Goal: Find contact information: Find contact information

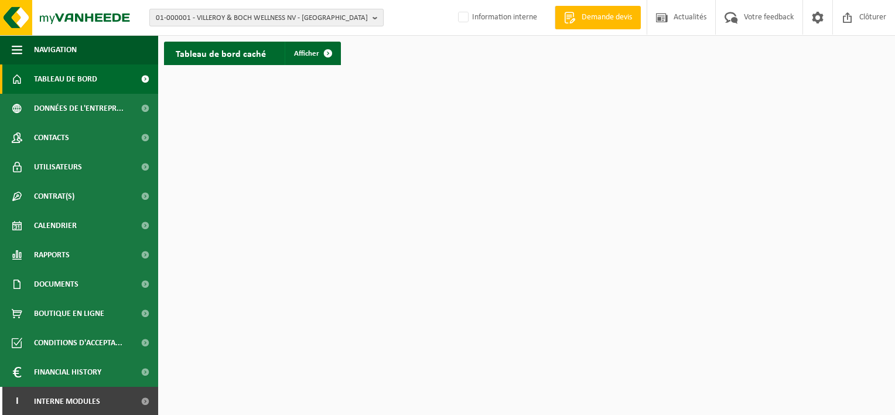
click at [375, 20] on b "button" at bounding box center [378, 17] width 11 height 16
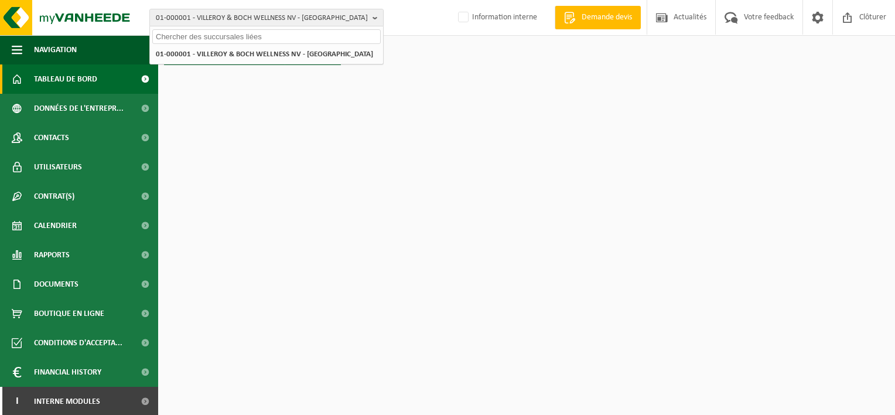
click at [349, 34] on input "text" at bounding box center [266, 36] width 228 height 15
paste input "10-992240"
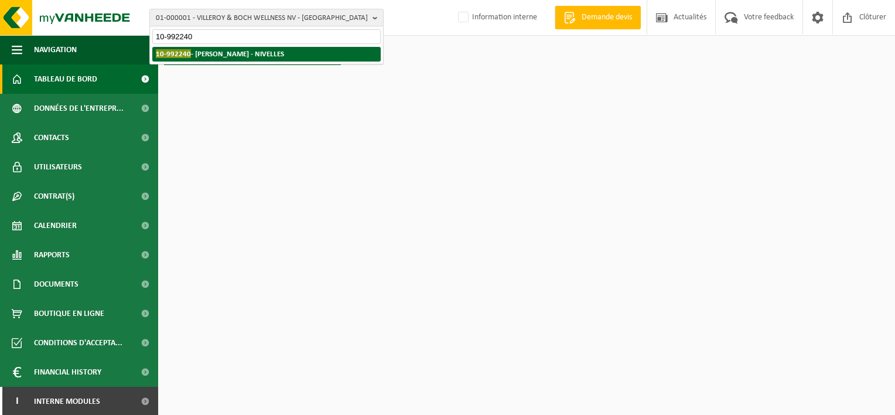
type input "10-992240"
click at [272, 49] on li "10-992240 - GERY GOOMIN - NIVELLES" at bounding box center [266, 54] width 228 height 15
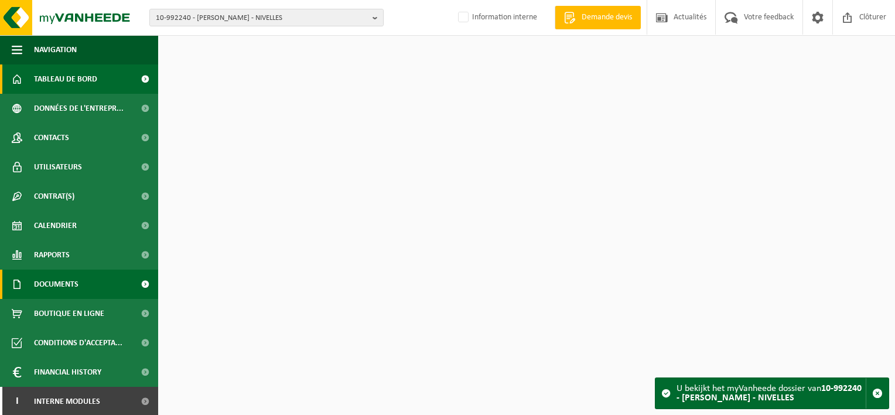
click at [50, 284] on span "Documents" at bounding box center [56, 283] width 45 height 29
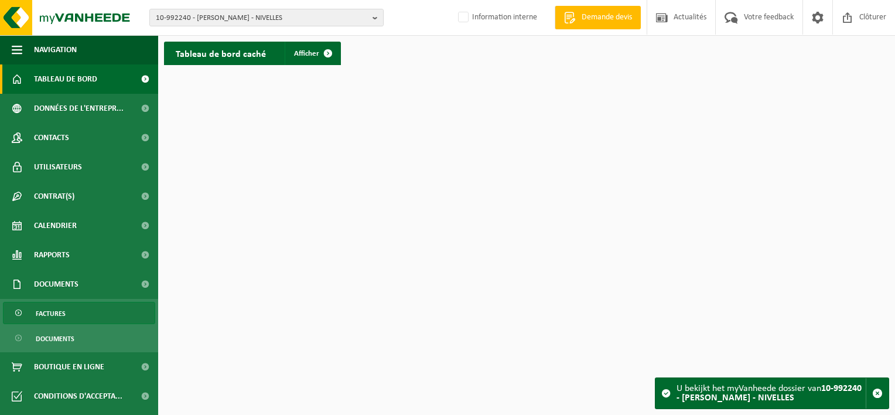
click at [56, 315] on span "Factures" at bounding box center [51, 313] width 30 height 22
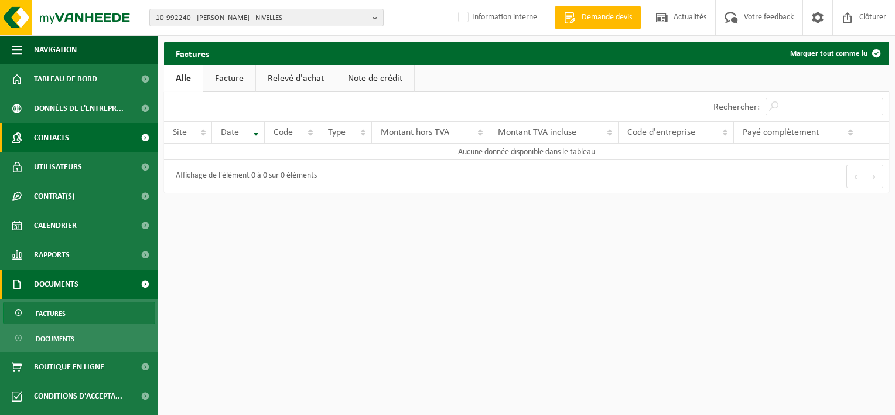
click at [84, 139] on link "Contacts" at bounding box center [79, 137] width 158 height 29
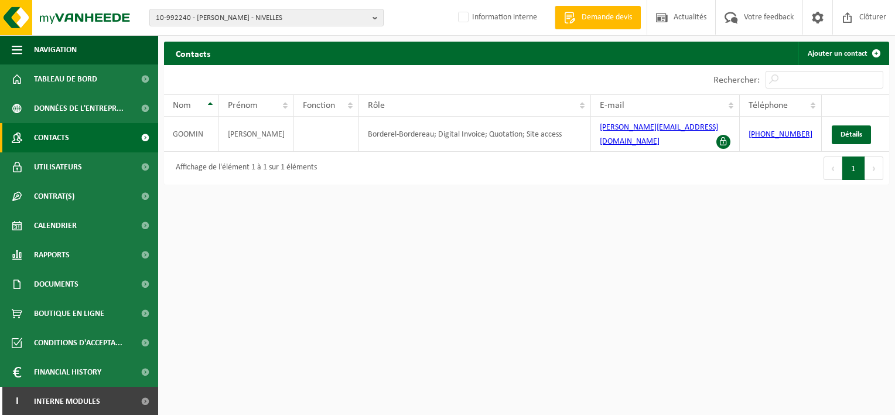
drag, startPoint x: 91, startPoint y: 286, endPoint x: 90, endPoint y: 300, distance: 14.2
click at [91, 286] on link "Documents" at bounding box center [79, 283] width 158 height 29
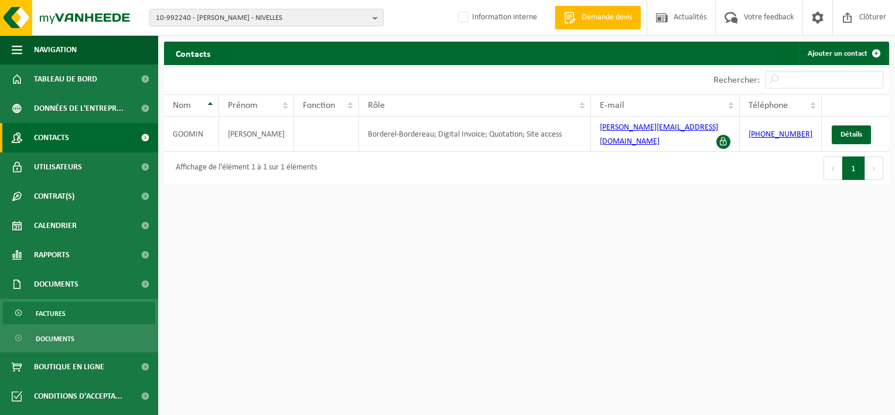
click at [90, 315] on link "Factures" at bounding box center [79, 313] width 152 height 22
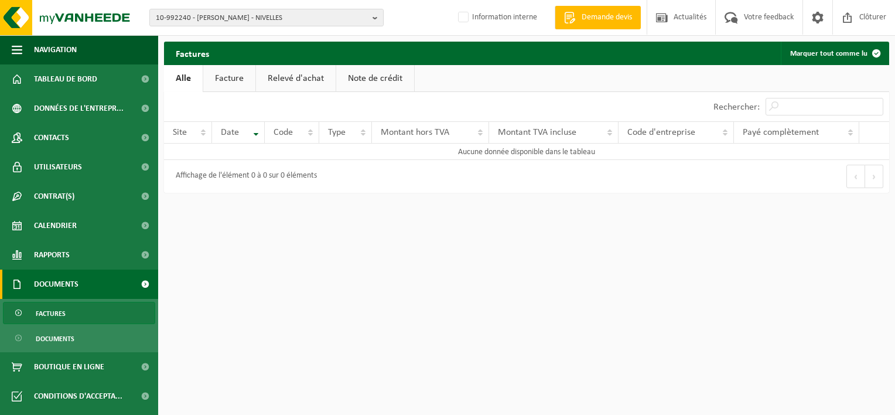
click at [68, 309] on link "Factures" at bounding box center [79, 313] width 152 height 22
click at [238, 73] on link "Facture" at bounding box center [229, 78] width 52 height 27
click at [377, 18] on b "button" at bounding box center [378, 17] width 11 height 16
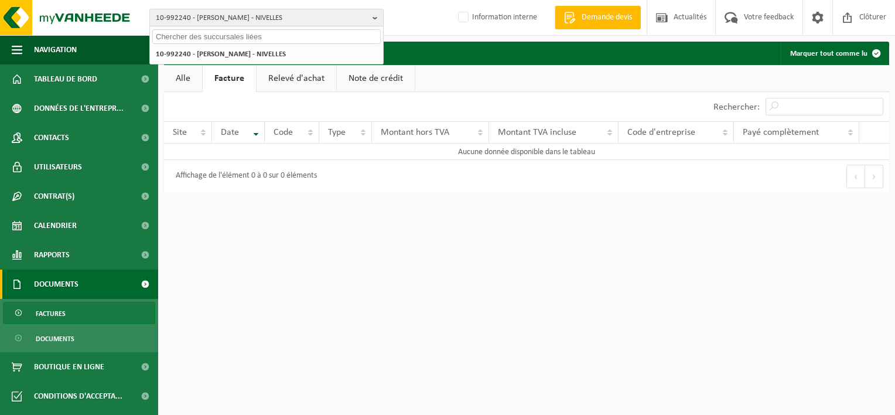
click at [330, 35] on input "text" at bounding box center [266, 36] width 228 height 15
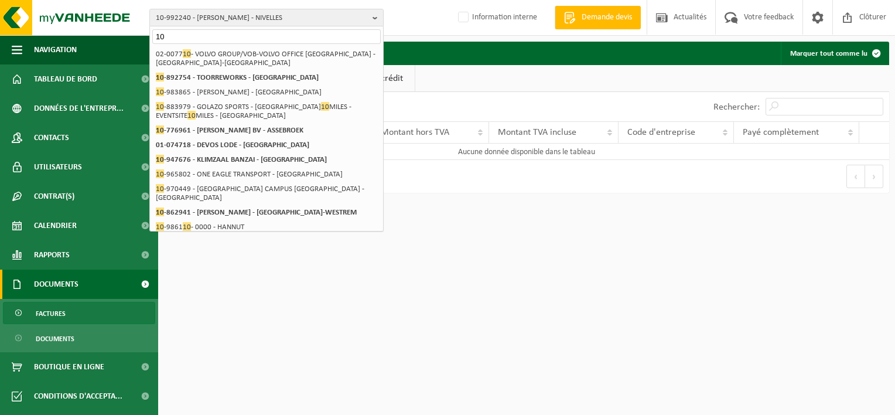
click at [173, 37] on input "10" at bounding box center [266, 36] width 228 height 15
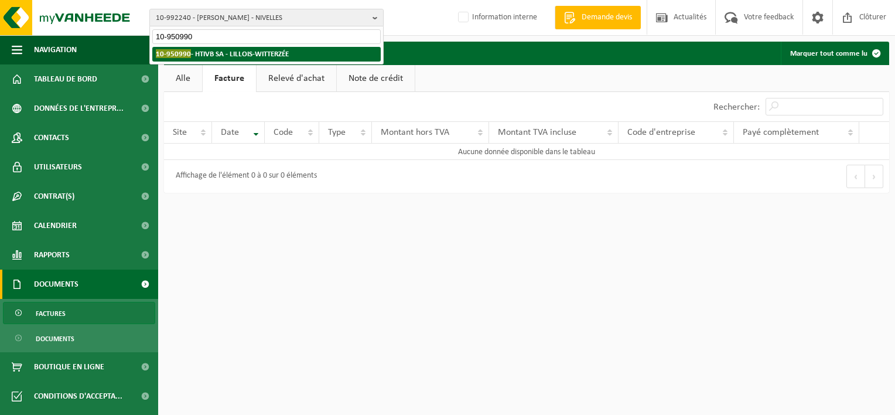
type input "10-950990"
click at [289, 53] on strong "10-950990 - HTIVB SA - LILLOIS-WITTERZÉE" at bounding box center [222, 53] width 133 height 9
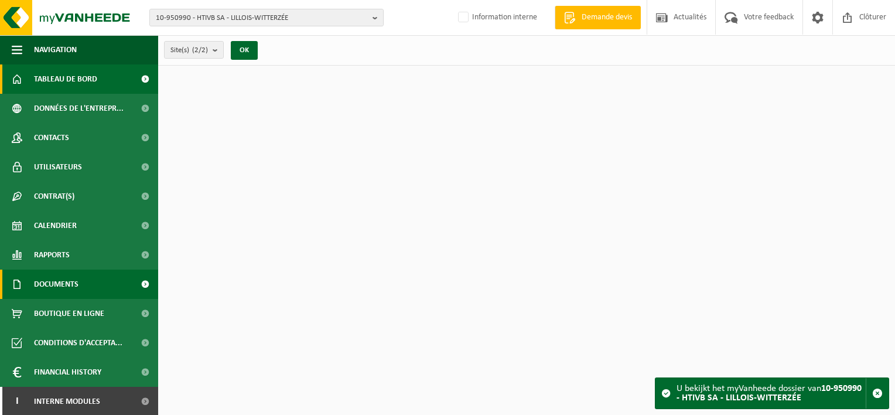
click at [60, 288] on span "Documents" at bounding box center [56, 283] width 45 height 29
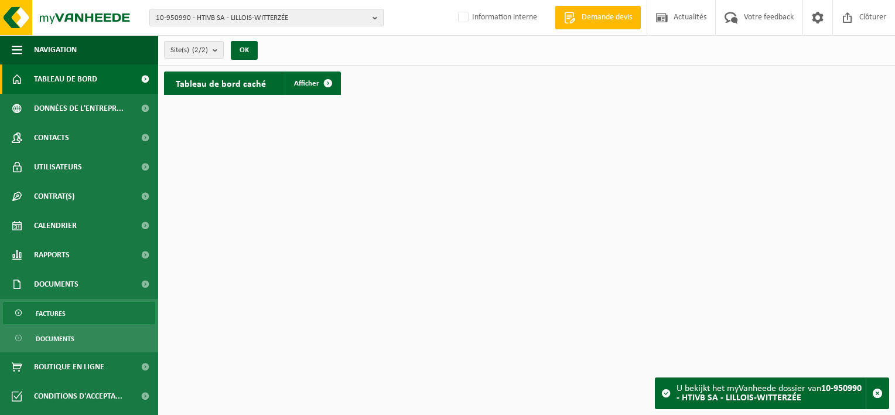
click at [60, 309] on span "Factures" at bounding box center [51, 313] width 30 height 22
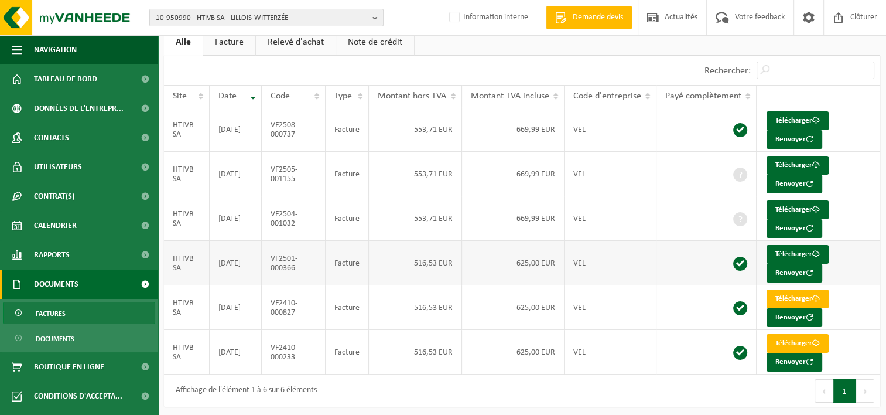
scroll to position [67, 0]
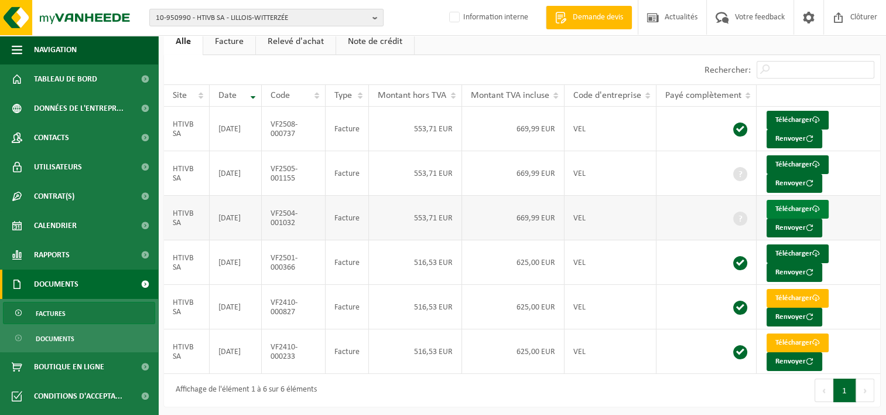
click at [800, 203] on link "Télécharger" at bounding box center [798, 209] width 62 height 19
click at [794, 338] on link "Télécharger" at bounding box center [798, 342] width 62 height 19
click at [790, 292] on link "Télécharger" at bounding box center [798, 298] width 62 height 19
click at [373, 23] on b "button" at bounding box center [378, 17] width 11 height 16
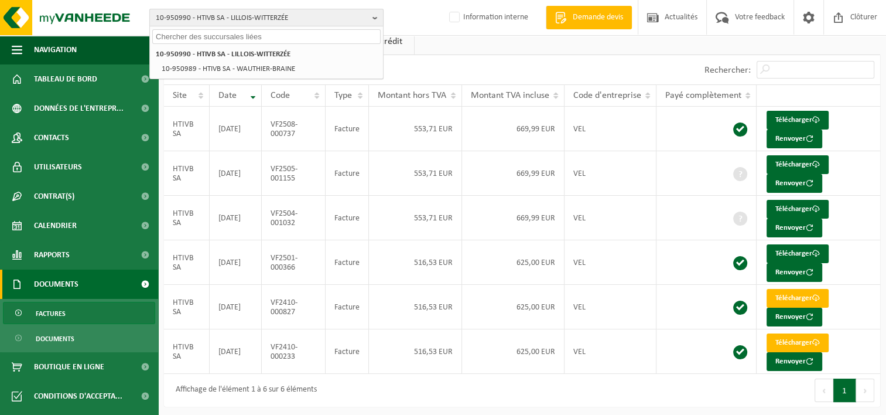
paste input "10-959724"
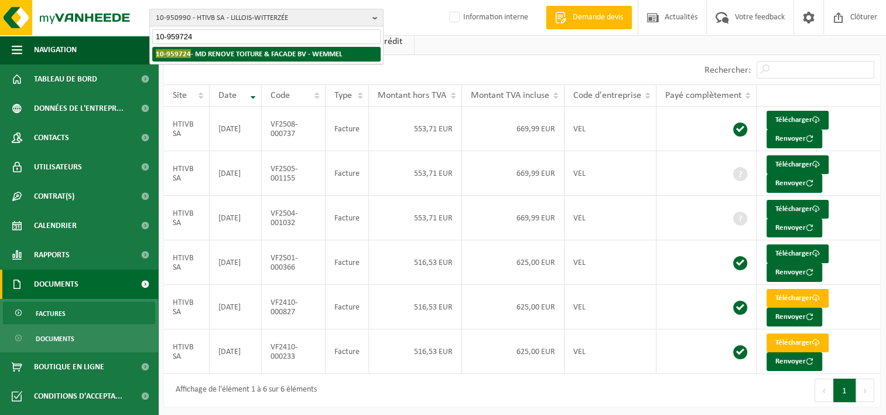
type input "10-959724"
click at [307, 53] on strong "10-959724 - MD RENOVE TOITURE & FACADE BV - WEMMEL" at bounding box center [249, 53] width 187 height 9
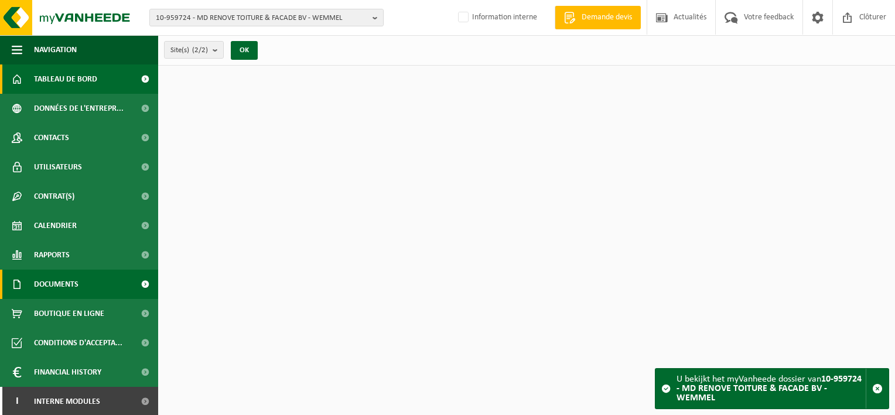
click at [79, 283] on link "Documents" at bounding box center [79, 283] width 158 height 29
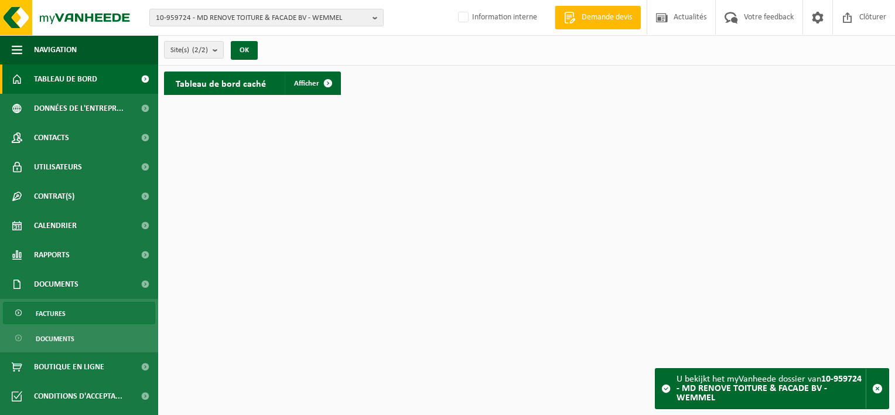
click at [74, 308] on link "Factures" at bounding box center [79, 313] width 152 height 22
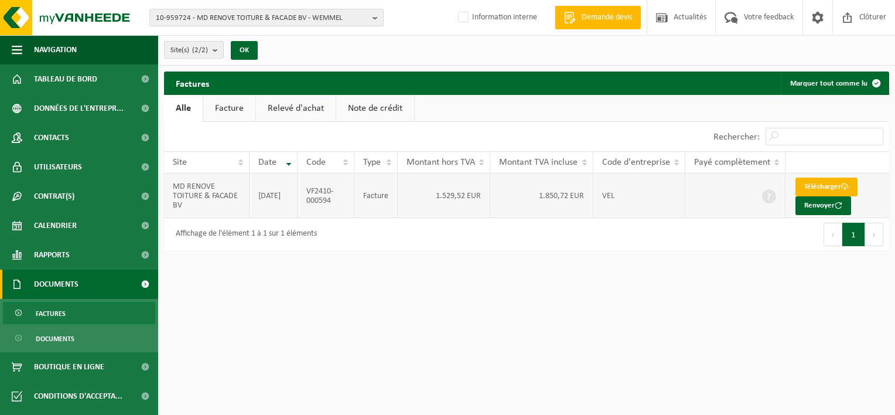
click at [837, 183] on link "Télécharger" at bounding box center [827, 187] width 62 height 19
click at [676, 288] on html "10-959724 - MD RENOVE TOITURE & FACADE BV - WEMMEL 10-959724 - MD RENOVE TOITUR…" at bounding box center [447, 207] width 895 height 415
click at [62, 138] on span "Contacts" at bounding box center [51, 137] width 35 height 29
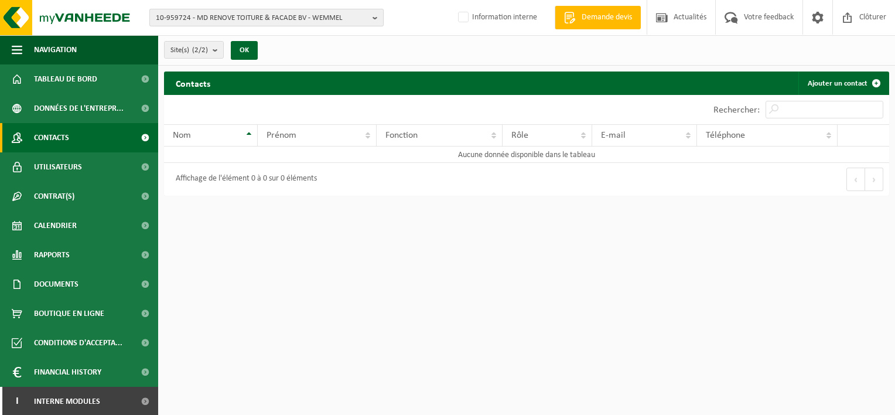
click at [380, 18] on b "button" at bounding box center [378, 17] width 11 height 16
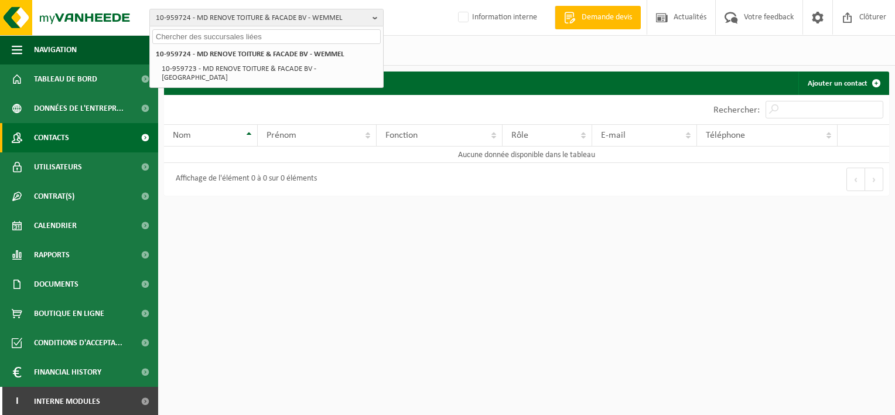
click at [343, 36] on input "text" at bounding box center [266, 36] width 228 height 15
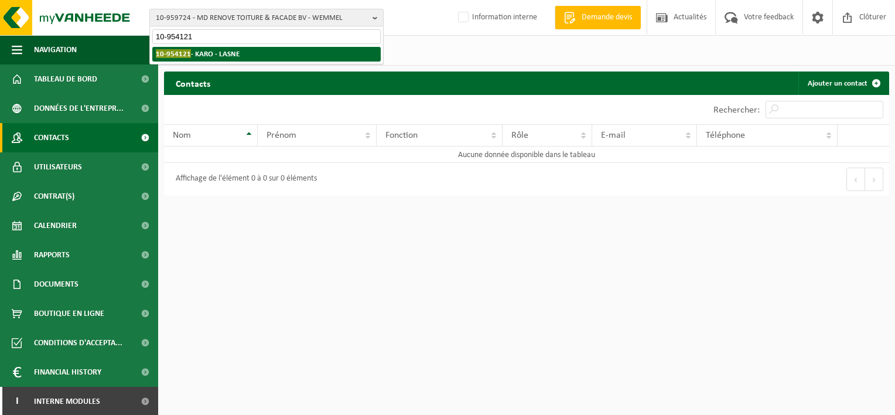
type input "10-954121"
click at [234, 51] on strong "10-954121 - KARO - LASNE" at bounding box center [198, 53] width 84 height 9
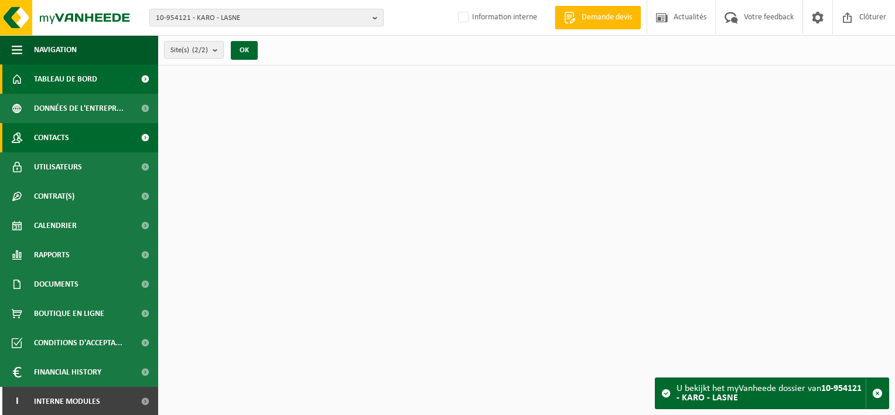
click at [72, 132] on link "Contacts" at bounding box center [79, 137] width 158 height 29
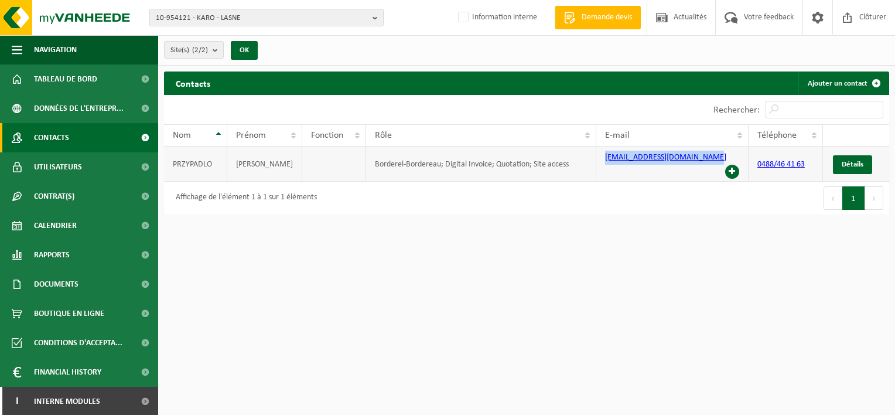
drag, startPoint x: 708, startPoint y: 159, endPoint x: 599, endPoint y: 156, distance: 109.0
click at [599, 156] on td "robertprzypadlo@hotmail.com" at bounding box center [672, 163] width 152 height 35
copy link "robertprzypadlo@hotmail.com"
